Goal: Information Seeking & Learning: Learn about a topic

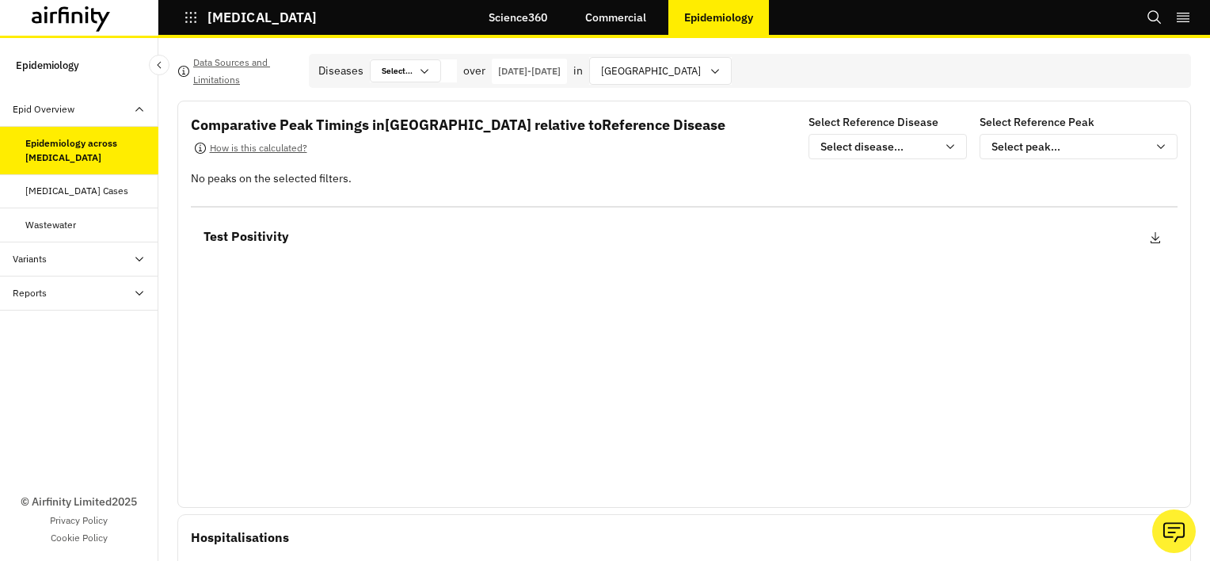
click at [445, 71] on div at bounding box center [447, 70] width 13 height 23
click at [433, 77] on div "Select... Select..." at bounding box center [405, 70] width 71 height 23
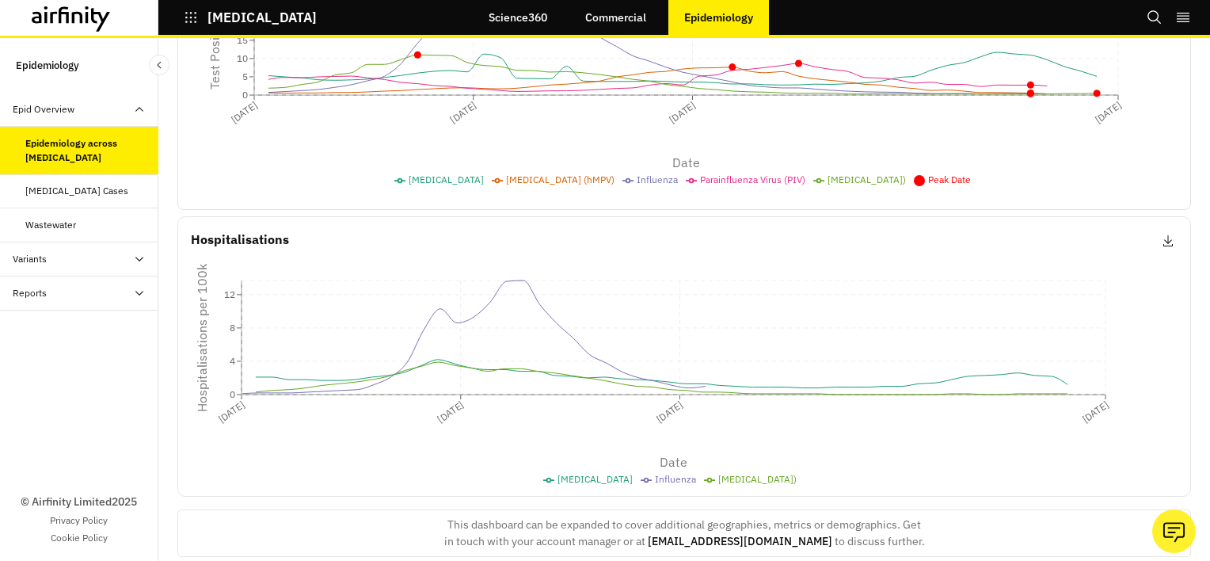
scroll to position [475, 0]
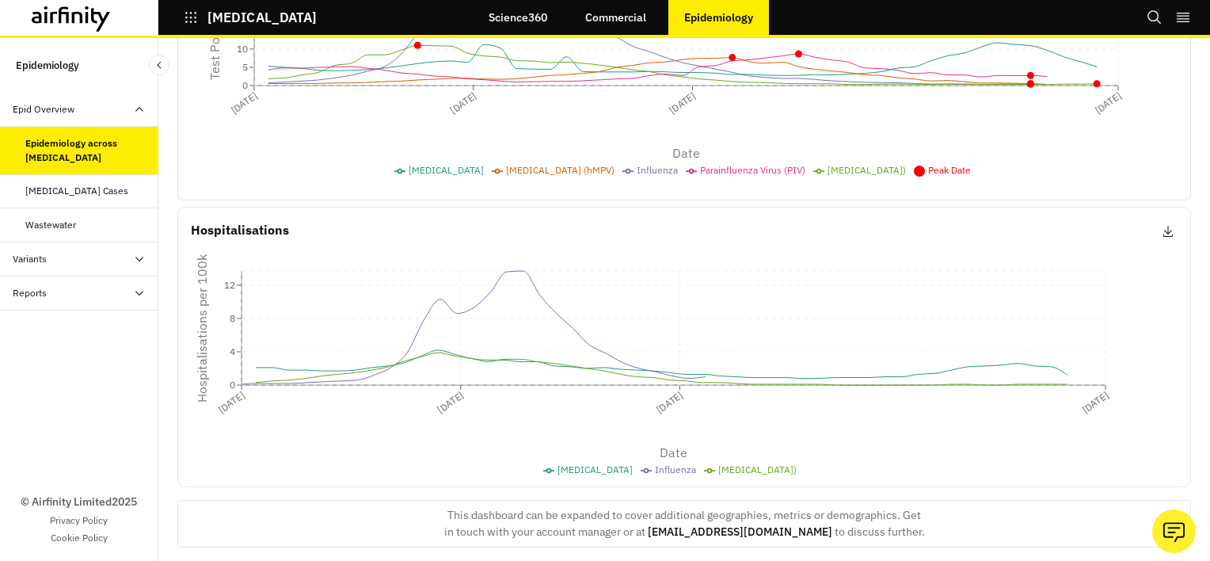
click at [92, 260] on div "Variants" at bounding box center [86, 259] width 146 height 14
click at [79, 328] on div "Variant Prevalence" at bounding box center [64, 327] width 79 height 14
